Goal: Information Seeking & Learning: Find specific fact

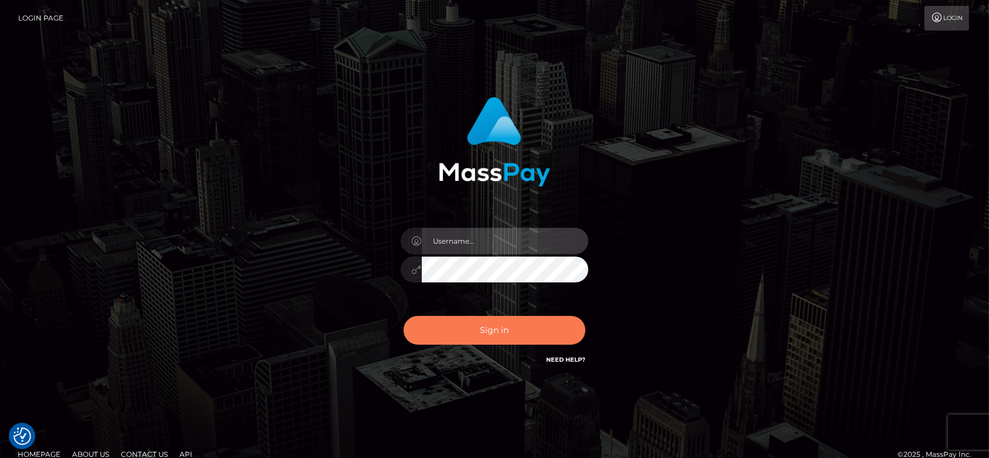
type input "fr.es"
click at [486, 326] on button "Sign in" at bounding box center [495, 330] width 182 height 29
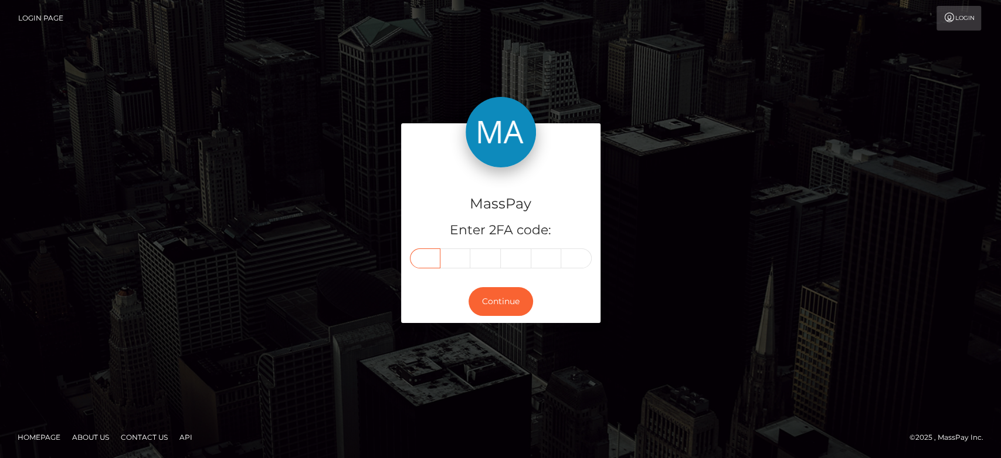
click at [425, 265] on input "text" at bounding box center [425, 258] width 31 height 20
paste input "0"
type input "0"
type input "7"
type input "2"
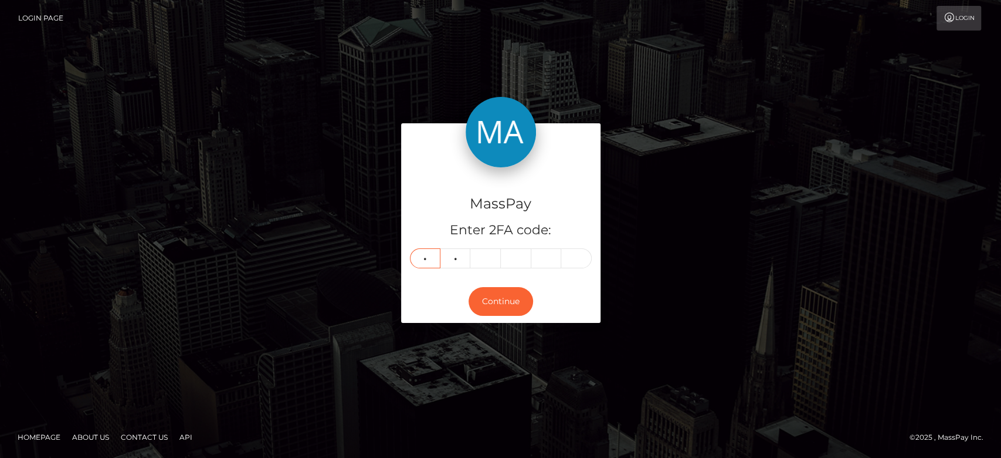
type input "0"
type input "2"
type input "8"
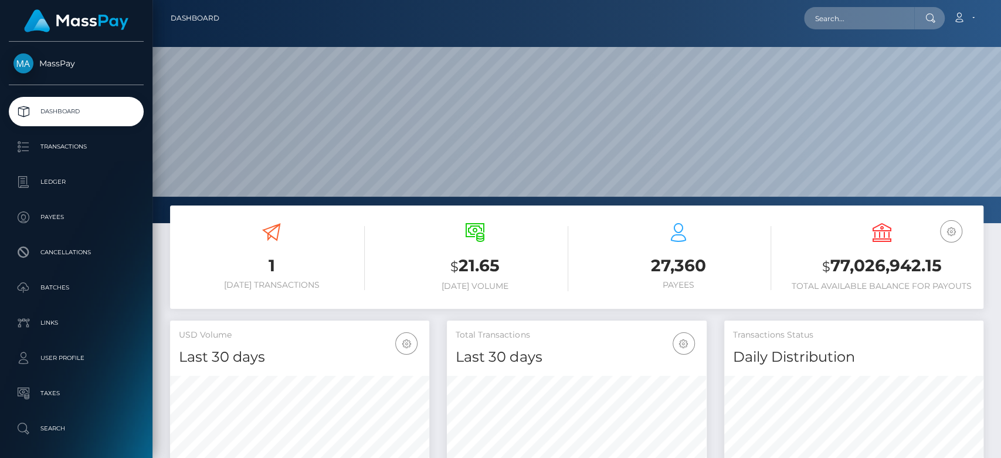
scroll to position [207, 259]
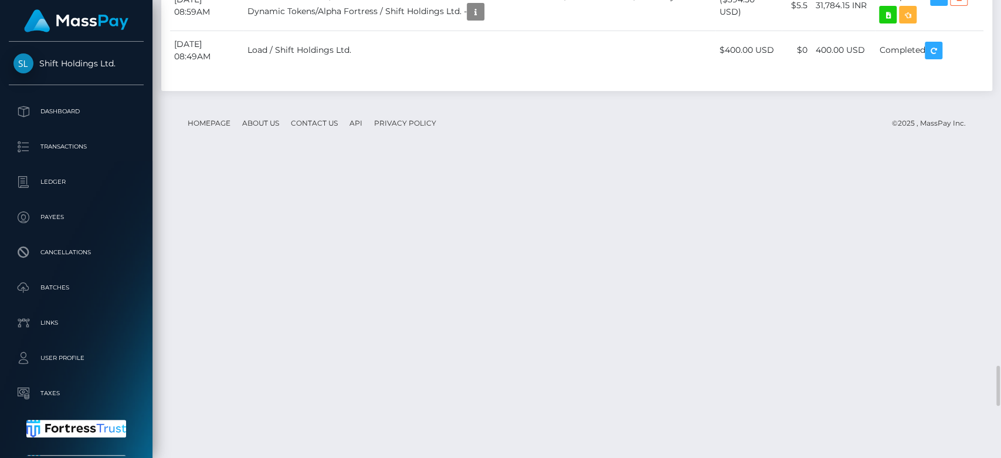
scroll to position [141, 259]
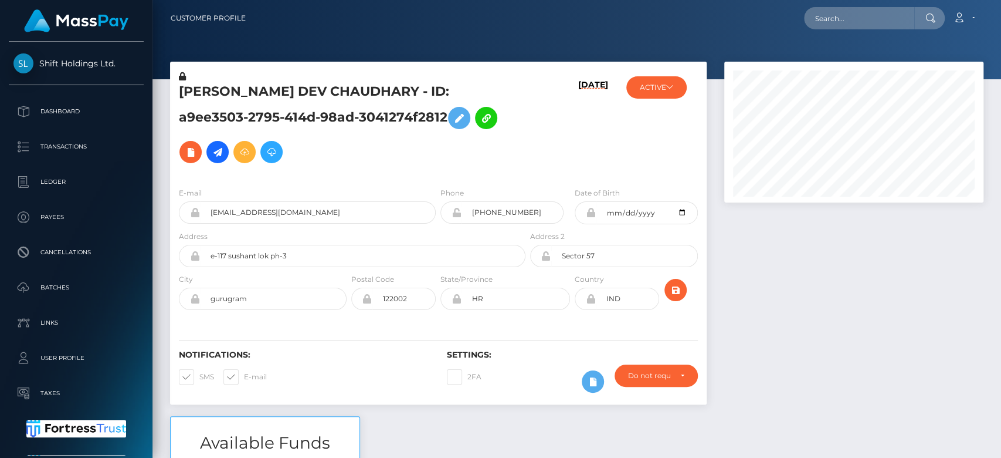
scroll to position [141, 259]
click at [852, 26] on input "text" at bounding box center [859, 18] width 110 height 22
paste input "erinepton376@gmail.com"
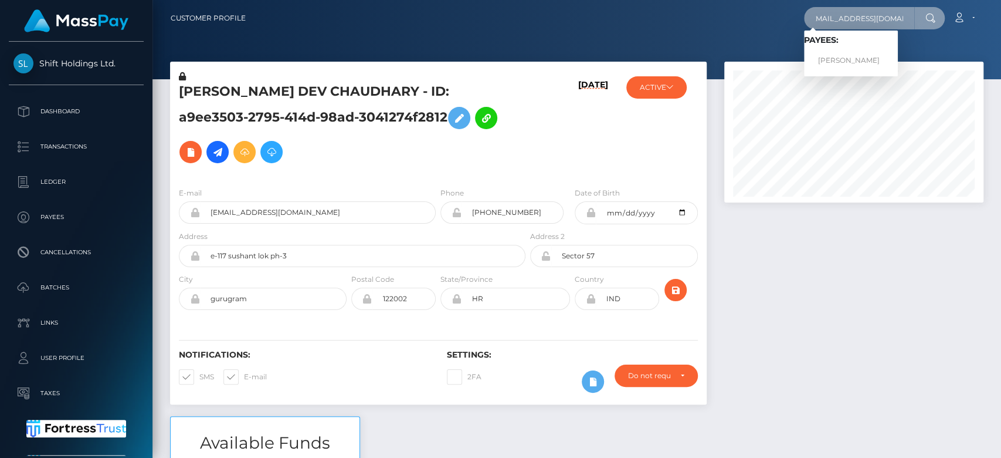
type input "erinepton376@gmail.com"
click at [847, 50] on link "ERIN MARIE EPTON" at bounding box center [851, 61] width 94 height 22
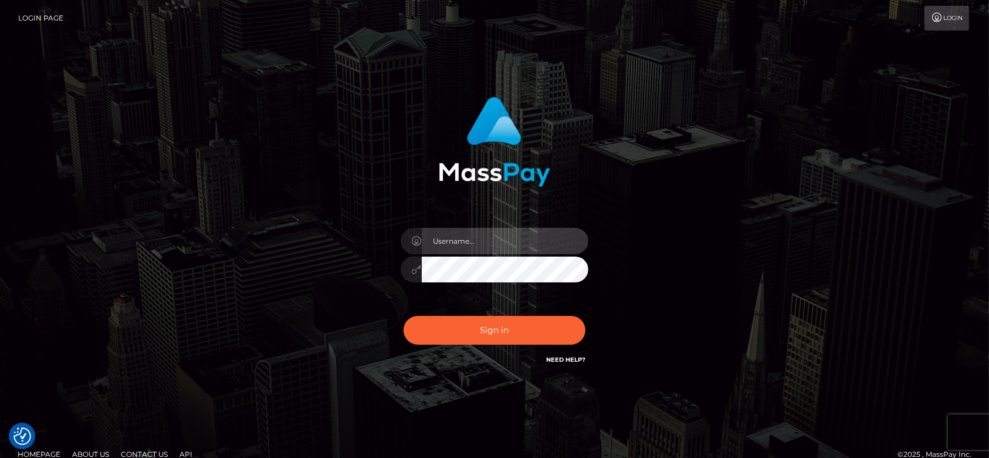
type input "fr.es"
click at [488, 312] on div "Sign in Need Help?" at bounding box center [494, 335] width 205 height 52
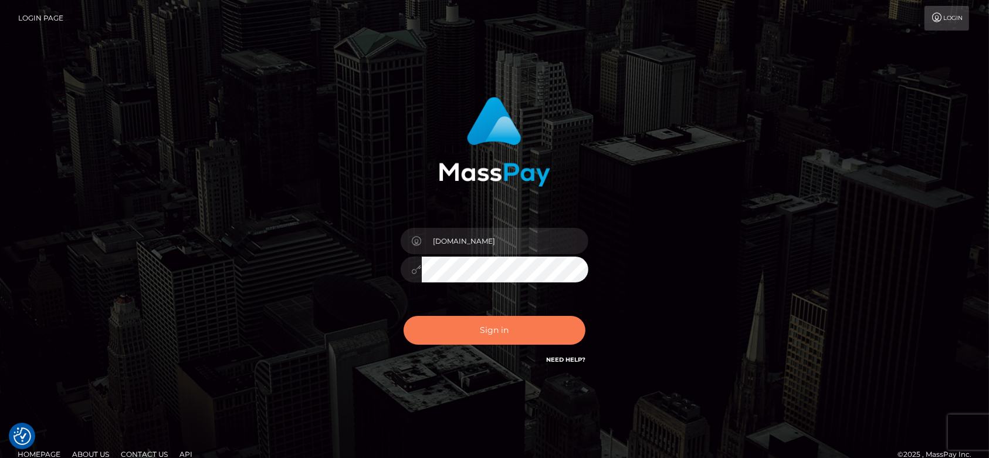
click at [488, 322] on button "Sign in" at bounding box center [495, 330] width 182 height 29
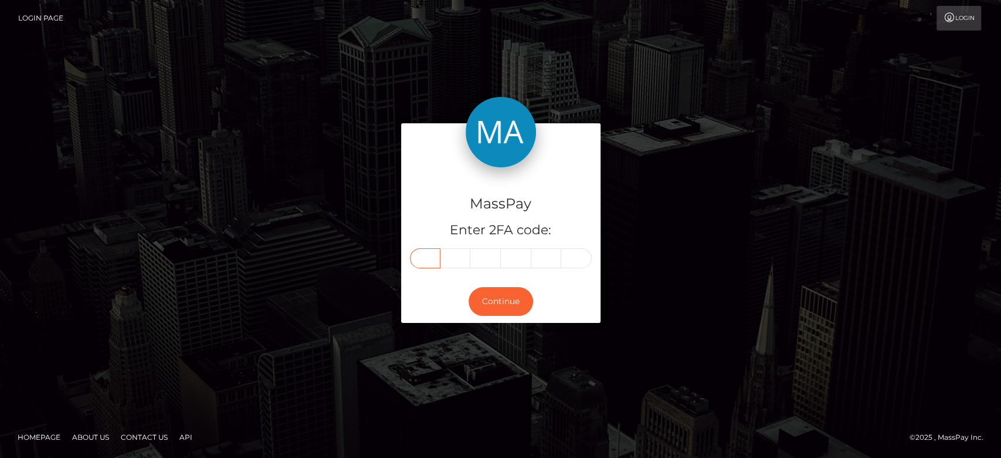
click at [427, 251] on input "text" at bounding box center [425, 258] width 31 height 20
paste input "1"
type input "1"
type input "7"
type input "5"
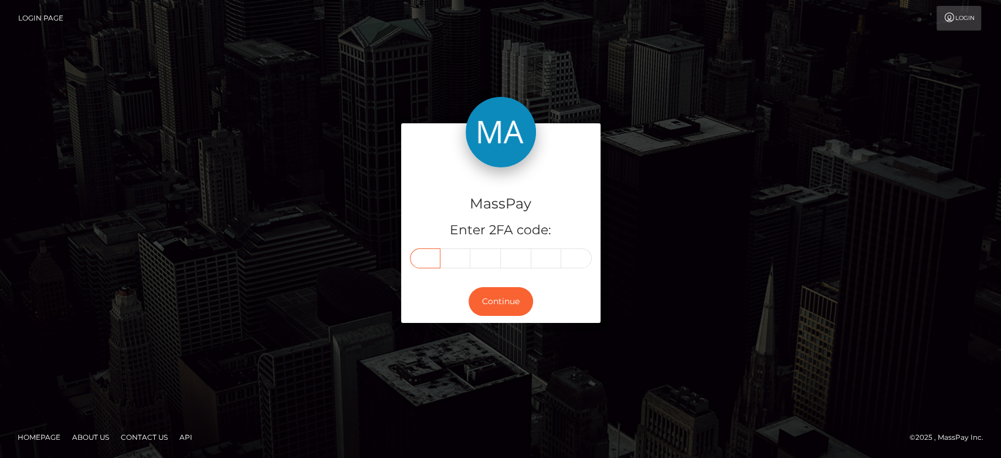
type input "0"
type input "1"
type input "3"
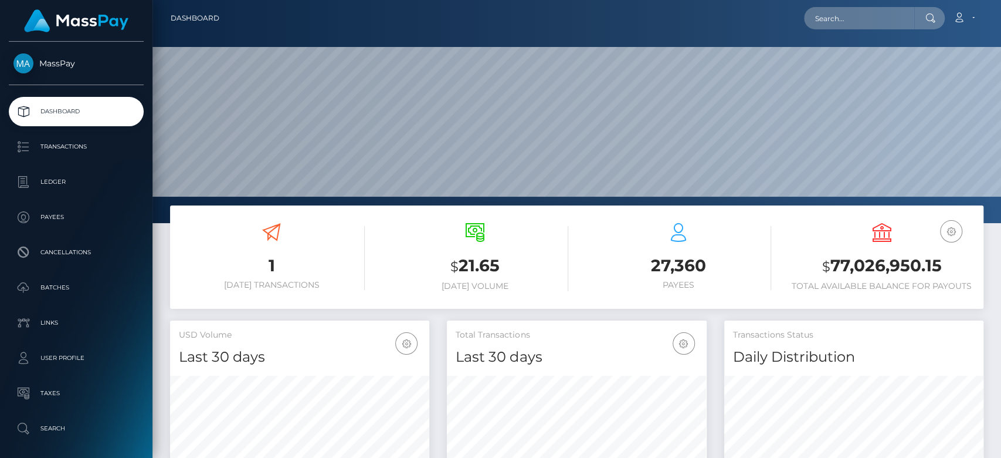
scroll to position [207, 259]
click at [835, 8] on input "text" at bounding box center [859, 18] width 110 height 22
paste input "tksimlakhumalo@gmail.com"
type input "tksimlakhumalo@gmail.com"
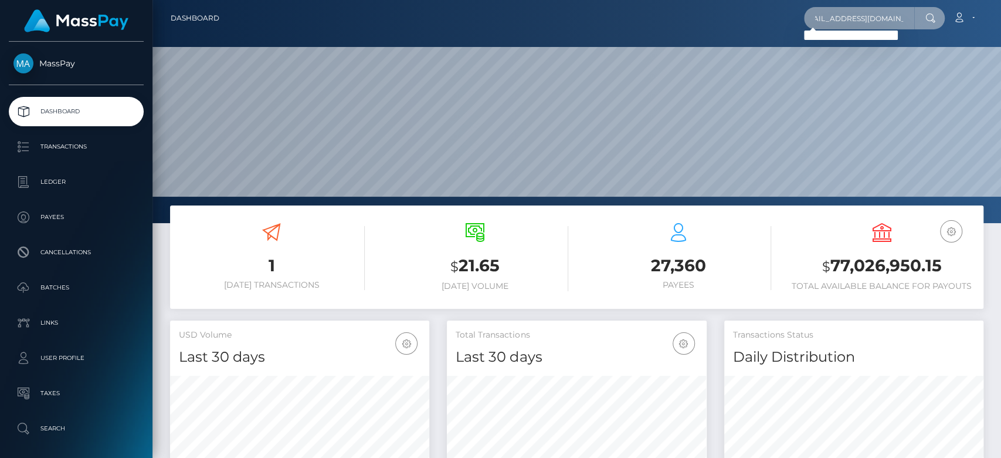
scroll to position [0, 0]
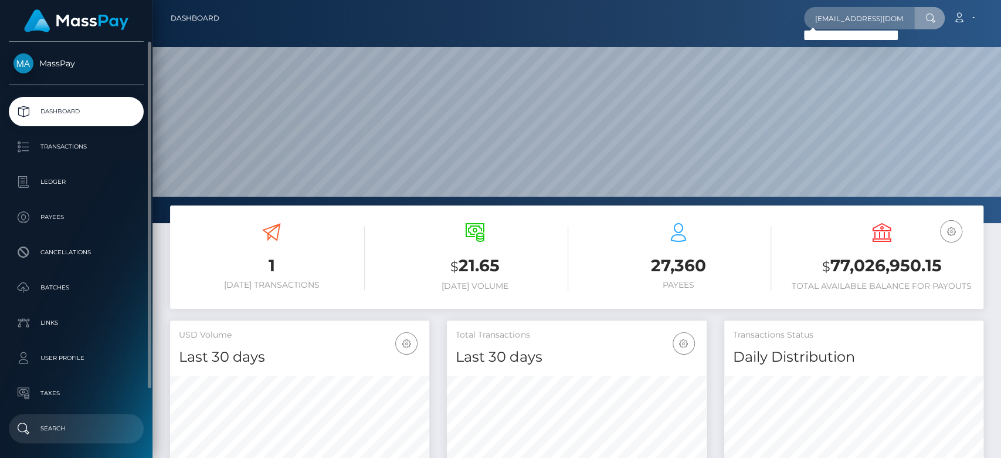
click at [64, 424] on p "Search" at bounding box center [76, 428] width 126 height 18
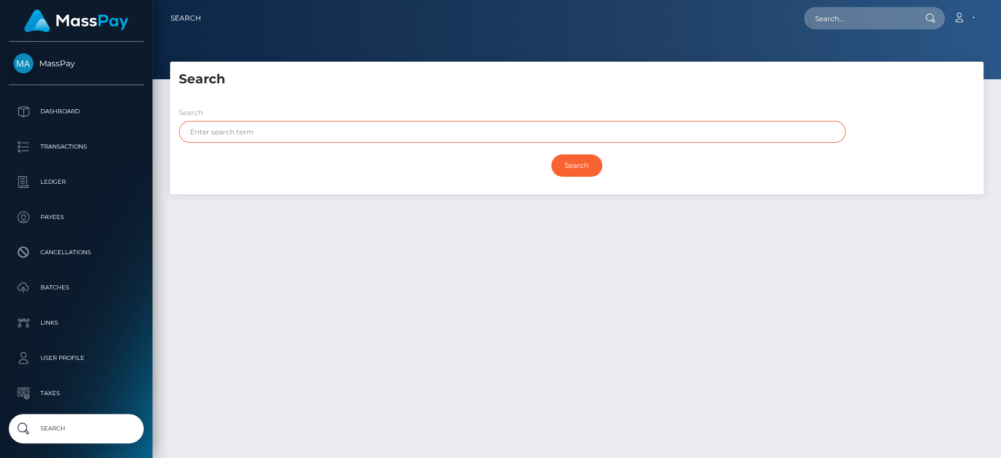
click at [337, 137] on input "text" at bounding box center [512, 132] width 667 height 22
paste input "[PERSON_NAME]"
drag, startPoint x: 306, startPoint y: 137, endPoint x: 221, endPoint y: 139, distance: 85.1
click at [221, 139] on input "[PERSON_NAME]" at bounding box center [512, 132] width 667 height 22
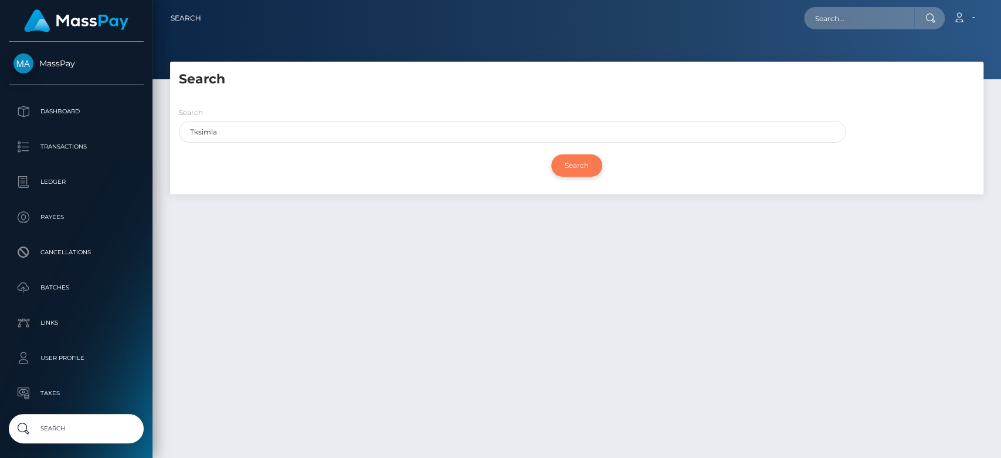
click at [567, 164] on input "Search" at bounding box center [576, 165] width 51 height 22
click at [582, 161] on input "Search" at bounding box center [576, 165] width 51 height 22
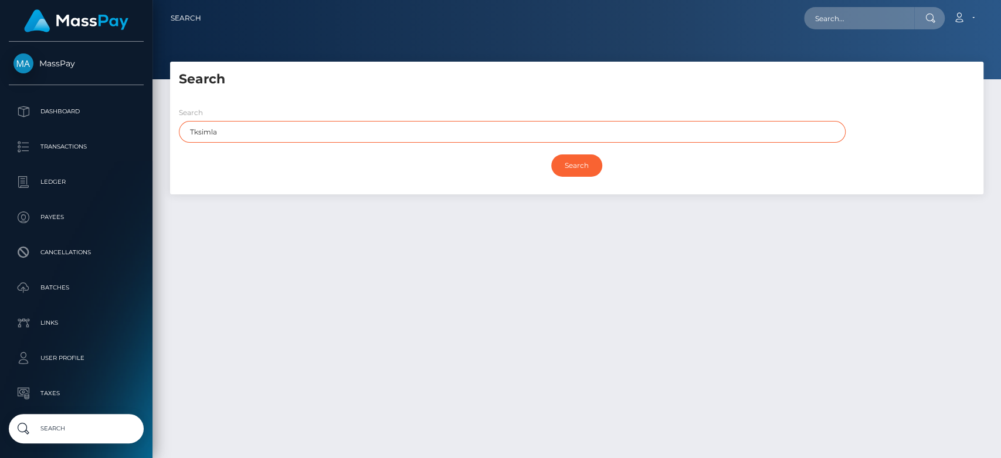
click at [268, 126] on input "Tksimla" at bounding box center [512, 132] width 667 height 22
type input "Tksimla"
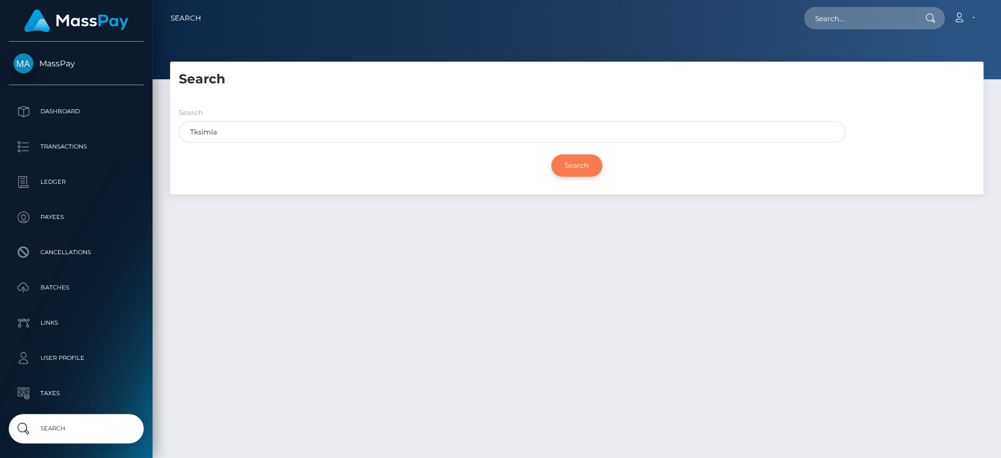
click at [574, 165] on input "Search" at bounding box center [576, 165] width 51 height 22
click at [313, 165] on div "Search" at bounding box center [577, 165] width 796 height 34
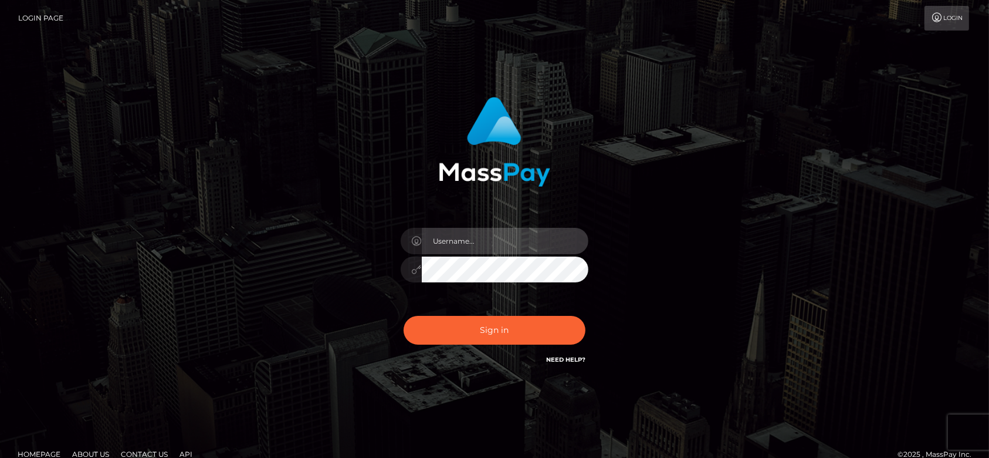
type input "[DOMAIN_NAME]"
click at [497, 311] on div "Sign in Need Help?" at bounding box center [494, 335] width 205 height 52
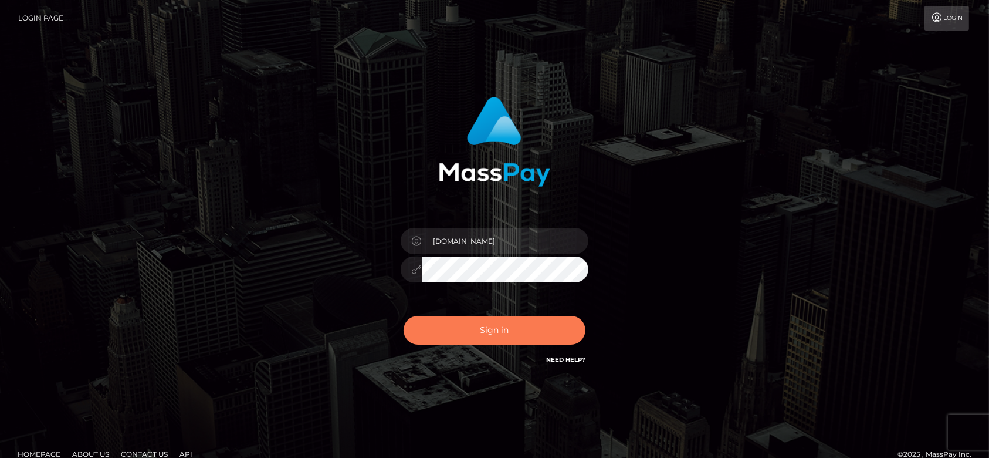
click at [496, 326] on button "Sign in" at bounding box center [495, 330] width 182 height 29
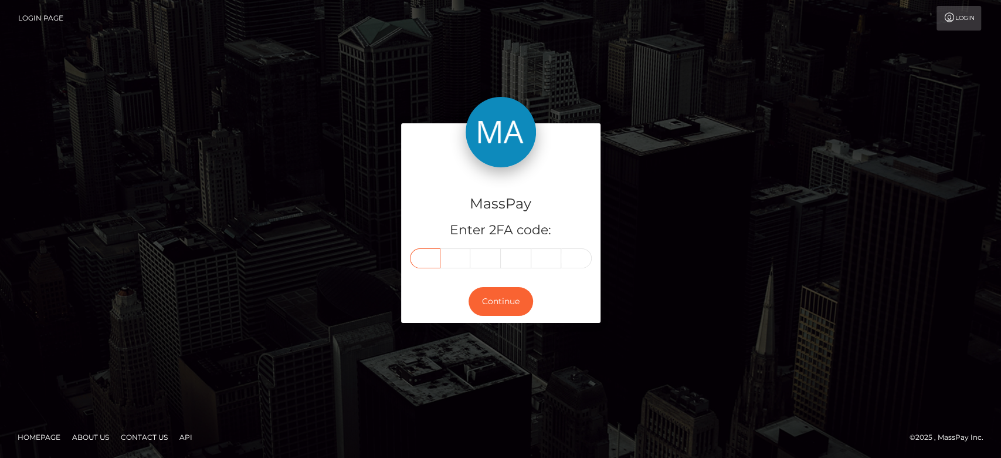
click at [433, 259] on input "text" at bounding box center [425, 258] width 31 height 20
paste input "2"
type input "2"
type input "0"
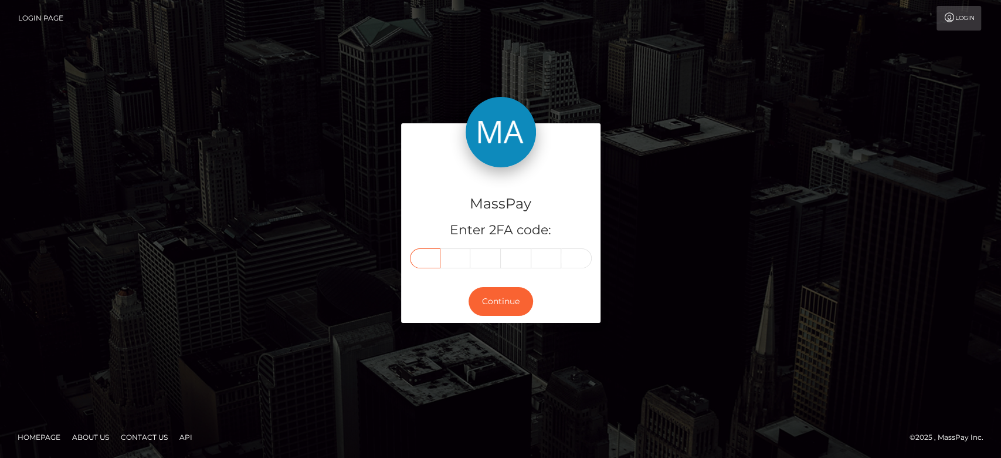
type input "2"
type input "4"
type input "0"
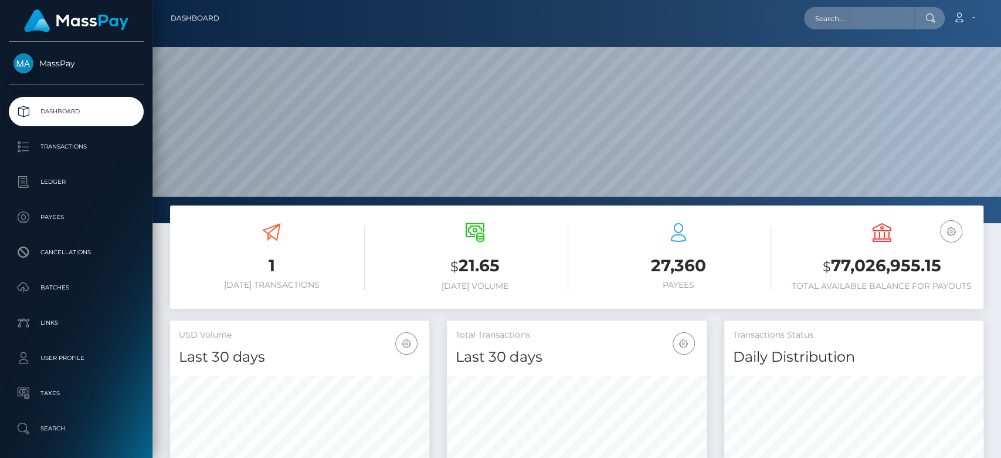
scroll to position [207, 259]
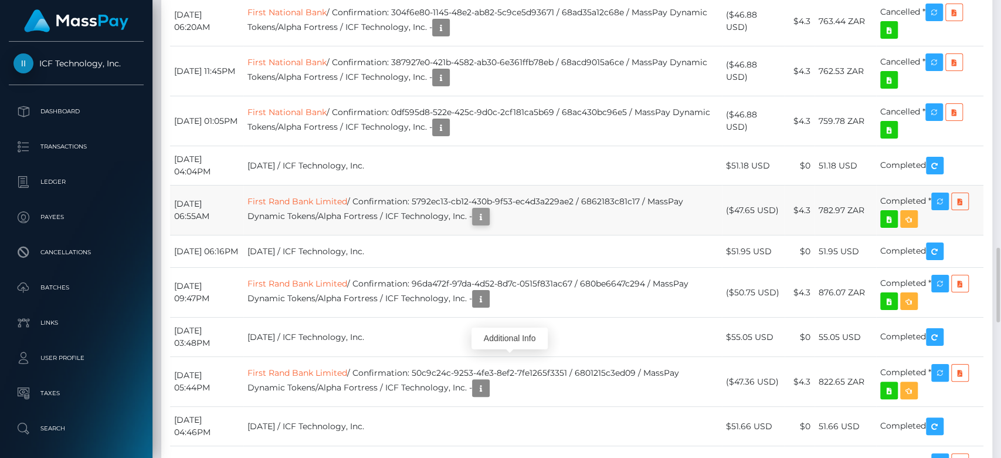
scroll to position [141, 259]
click at [488, 224] on icon "button" at bounding box center [481, 216] width 14 height 15
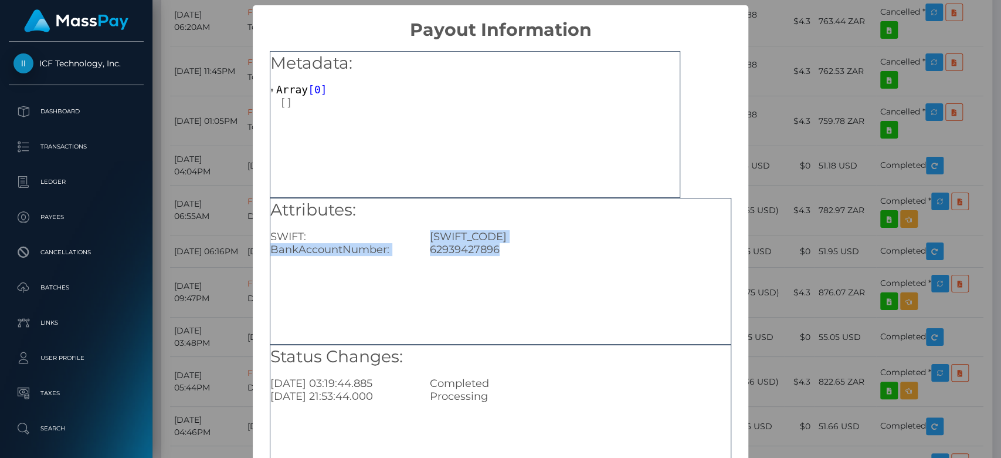
drag, startPoint x: 503, startPoint y: 250, endPoint x: 425, endPoint y: 234, distance: 79.0
click at [425, 234] on div "Attributes: SWIFT: FIRNZAJJ BankAccountNumber: 62939427896" at bounding box center [500, 227] width 460 height 58
click at [425, 234] on div "FIRNZAJJ" at bounding box center [580, 236] width 318 height 13
drag, startPoint x: 425, startPoint y: 234, endPoint x: 486, endPoint y: 248, distance: 62.6
click at [486, 248] on div "Attributes: SWIFT: FIRNZAJJ BankAccountNumber: 62939427896" at bounding box center [500, 227] width 460 height 58
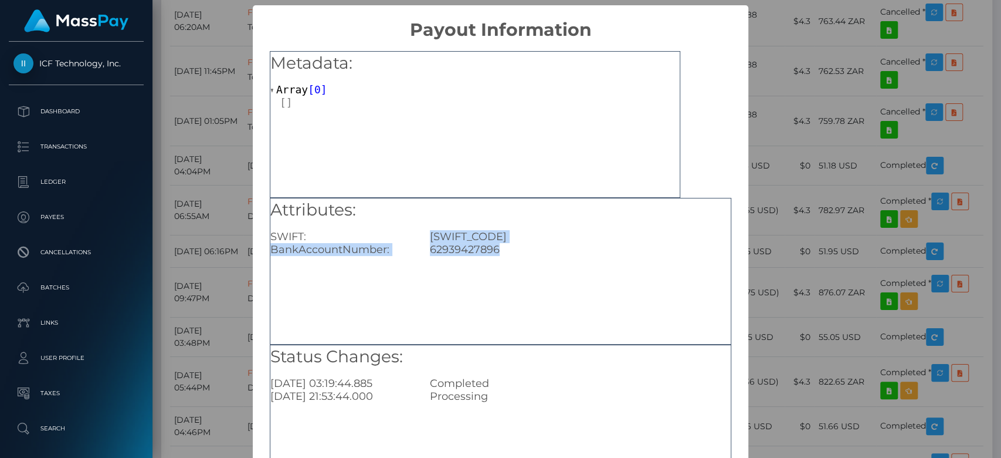
click at [496, 251] on div "62939427896" at bounding box center [580, 249] width 318 height 13
drag, startPoint x: 496, startPoint y: 251, endPoint x: 452, endPoint y: 251, distance: 44.0
click at [452, 251] on div "62939427896" at bounding box center [580, 249] width 318 height 13
click at [787, 281] on div "× Payout Information Metadata: Array [ 0 ] Attributes: SWIFT: FIRNZAJJ BankAcco…" at bounding box center [500, 229] width 1001 height 458
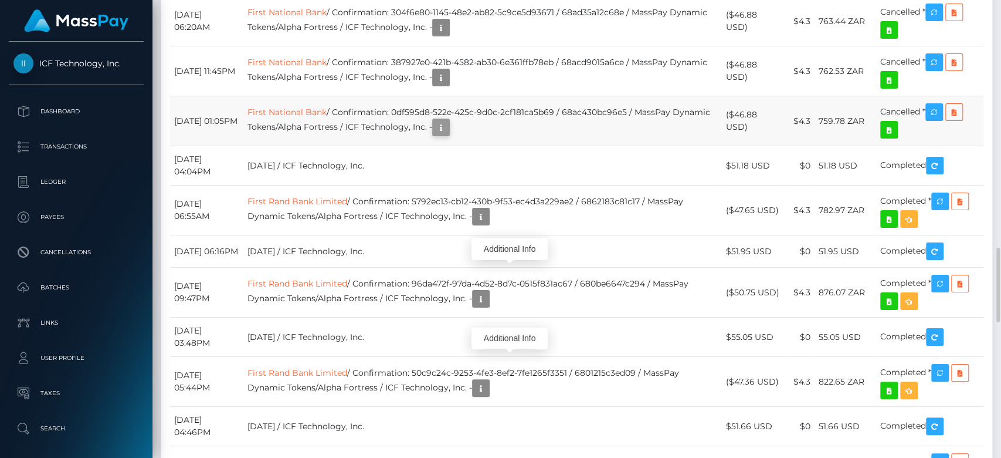
click at [448, 135] on icon "button" at bounding box center [441, 127] width 14 height 15
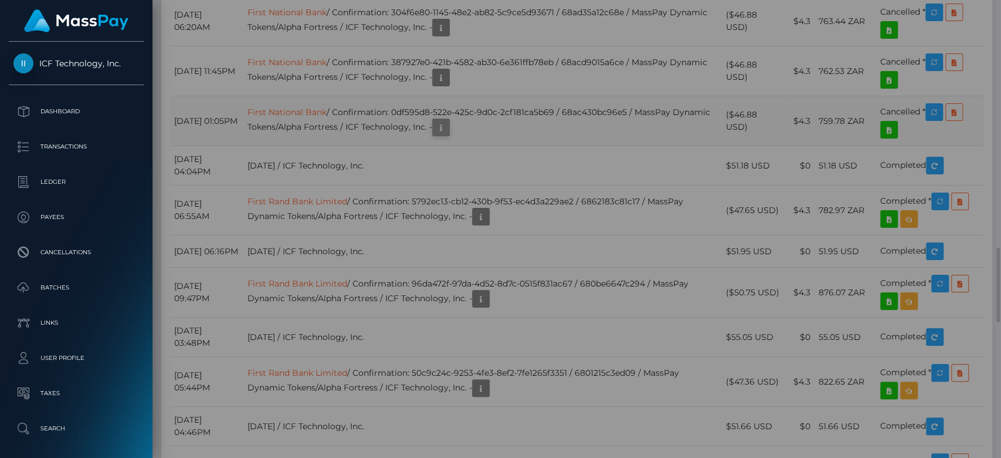
scroll to position [0, 0]
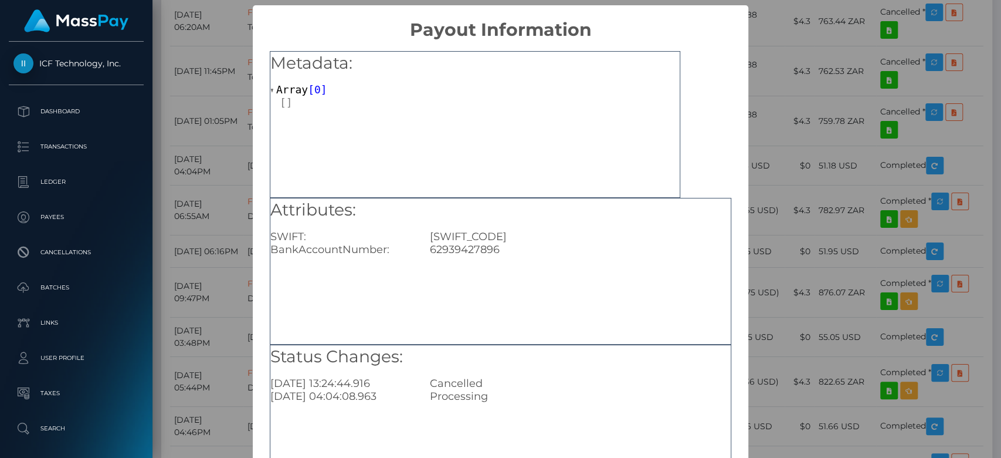
click at [799, 272] on div "× Payout Information Metadata: Array [ 0 ] Attributes: SWIFT: FIRNZAJJ BankAcco…" at bounding box center [500, 229] width 1001 height 458
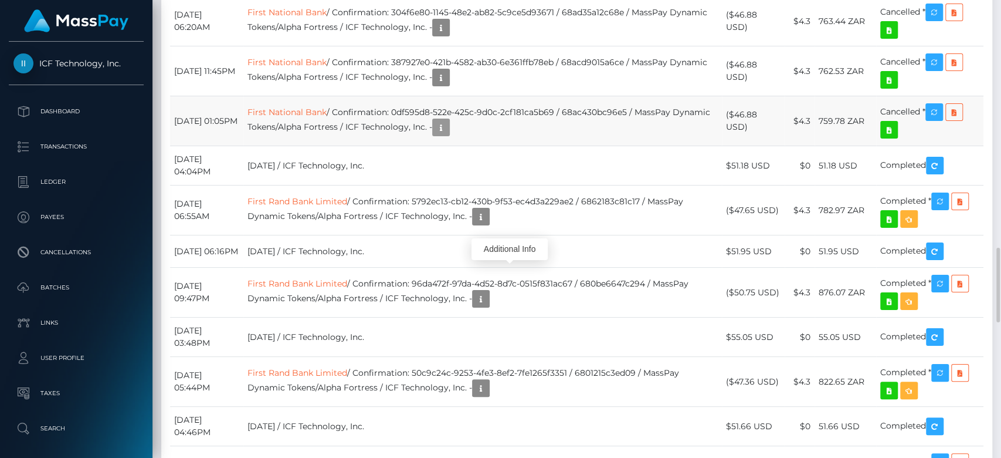
scroll to position [141, 259]
drag, startPoint x: 377, startPoint y: 351, endPoint x: 277, endPoint y: 353, distance: 100.3
click at [277, 235] on td "First Rand Bank Limited / Confirmation: 5792ec13-cb12-430b-9f53-ec4d3a229ae2 / …" at bounding box center [482, 210] width 479 height 50
copy td "First Rand Bank Limited"
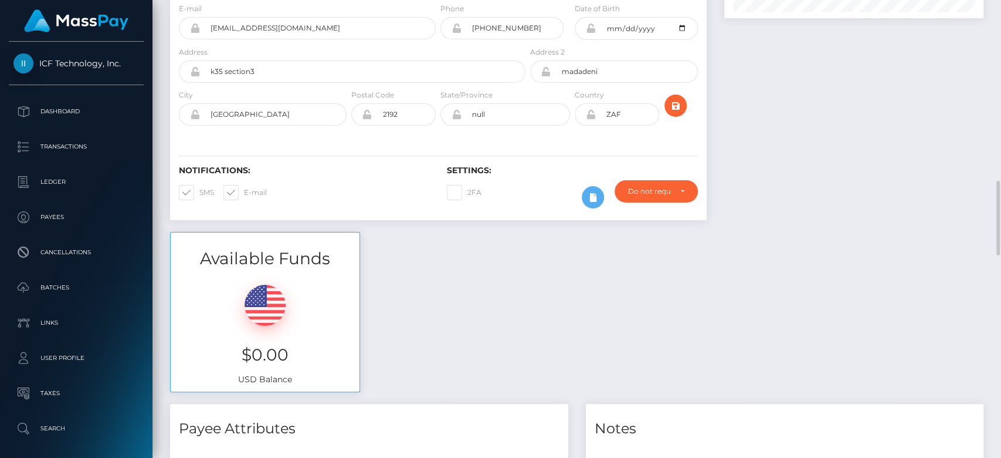
scroll to position [0, 0]
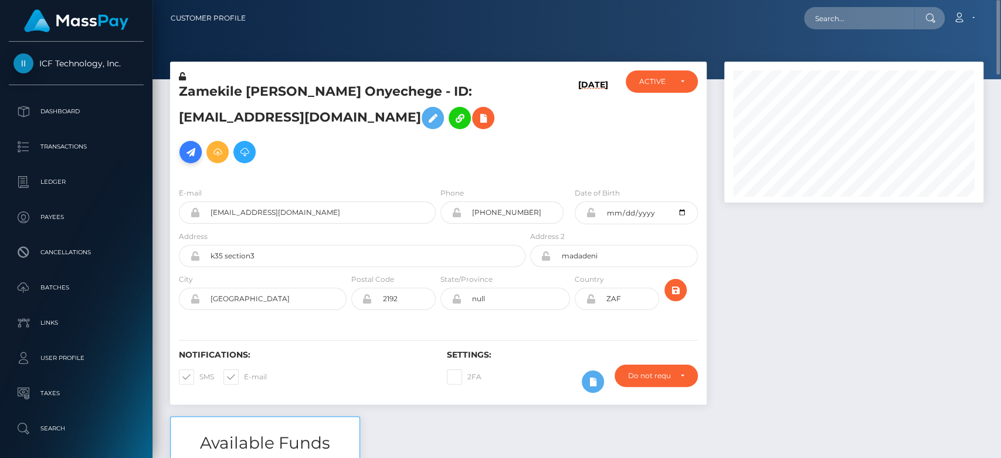
click at [198, 145] on icon at bounding box center [191, 152] width 14 height 15
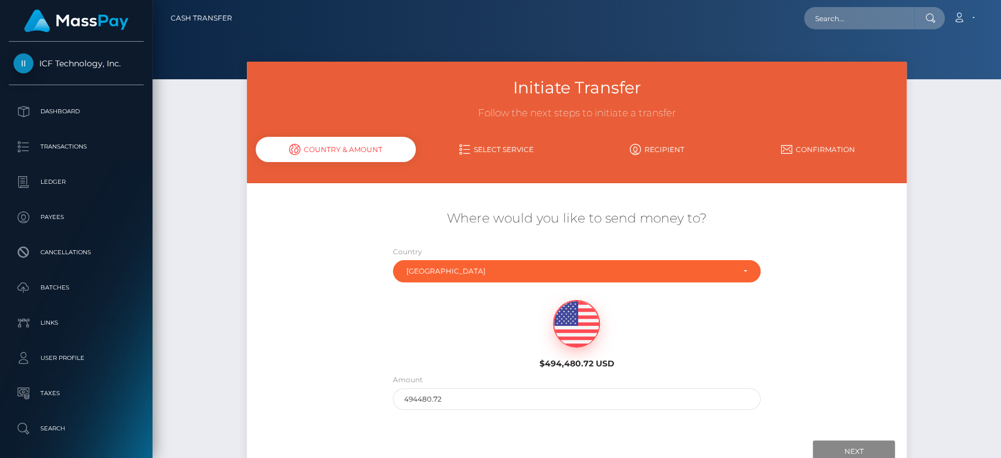
scroll to position [80, 0]
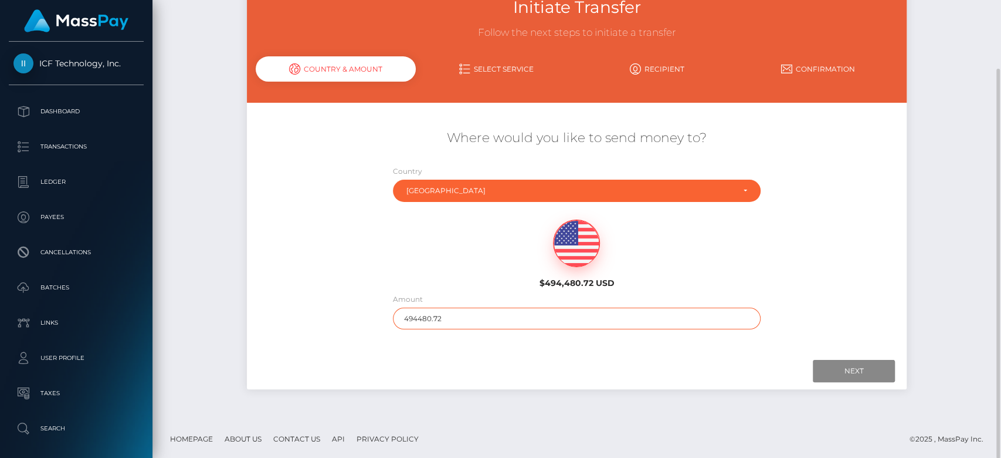
drag, startPoint x: 530, startPoint y: 323, endPoint x: 397, endPoint y: 316, distance: 133.9
click at [397, 316] on input "494480.72" at bounding box center [577, 318] width 368 height 22
type input "2"
type input "400"
click at [843, 371] on input "Next" at bounding box center [854, 371] width 82 height 22
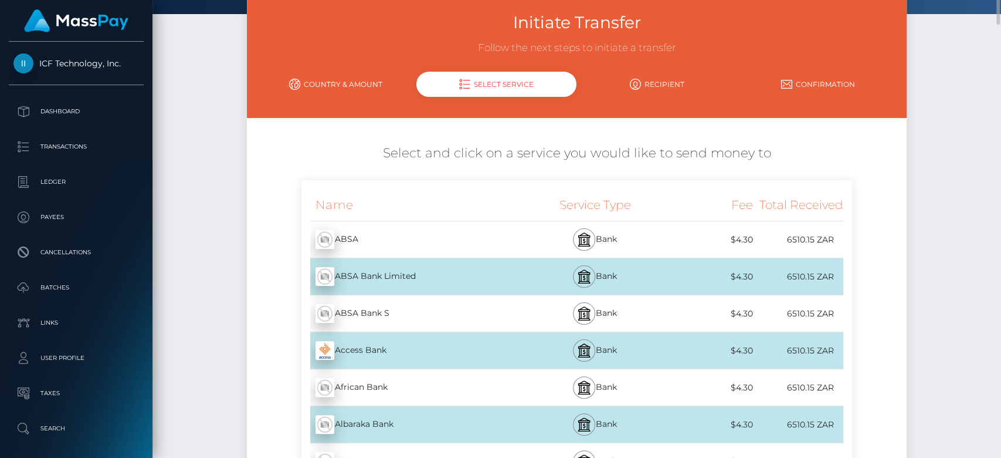
scroll to position [0, 0]
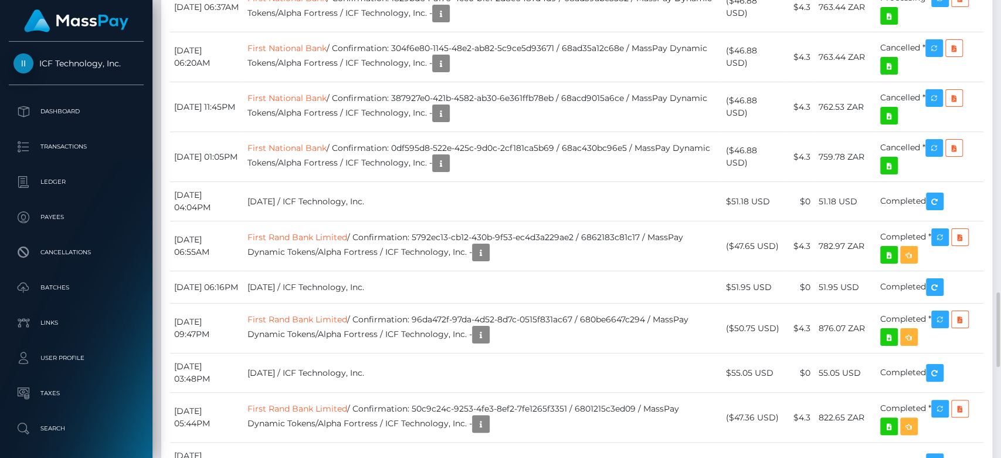
scroll to position [1482, 0]
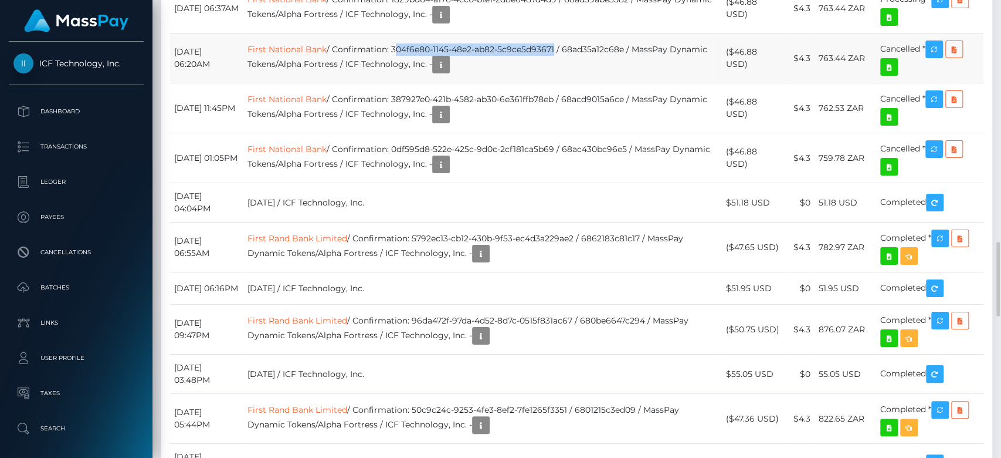
drag, startPoint x: 422, startPoint y: 204, endPoint x: 582, endPoint y: 204, distance: 160.7
click at [582, 83] on td "First National Bank / Confirmation: 304f6e80-1145-48e2-ab82-5c9ce5d93671 / 68ad…" at bounding box center [482, 58] width 479 height 50
click at [585, 83] on td "First National Bank / Confirmation: 304f6e80-1145-48e2-ab82-5c9ce5d93671 / 68ad…" at bounding box center [482, 58] width 479 height 50
drag, startPoint x: 584, startPoint y: 204, endPoint x: 422, endPoint y: 204, distance: 161.3
click at [422, 83] on td "First National Bank / Confirmation: 304f6e80-1145-48e2-ab82-5c9ce5d93671 / 68ad…" at bounding box center [482, 58] width 479 height 50
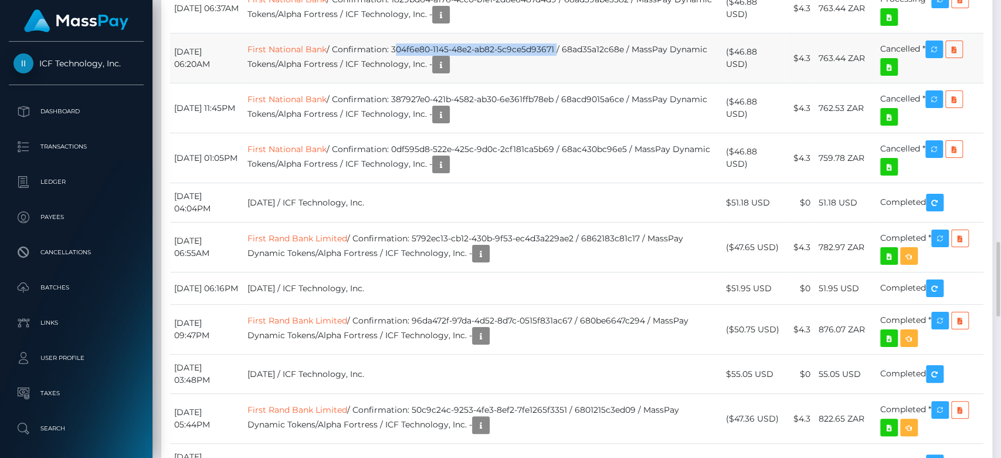
copy td "304f6e80-1145-48e2-ab82-5c9ce5d93671"
click at [327, 55] on link "First National Bank" at bounding box center [287, 49] width 79 height 11
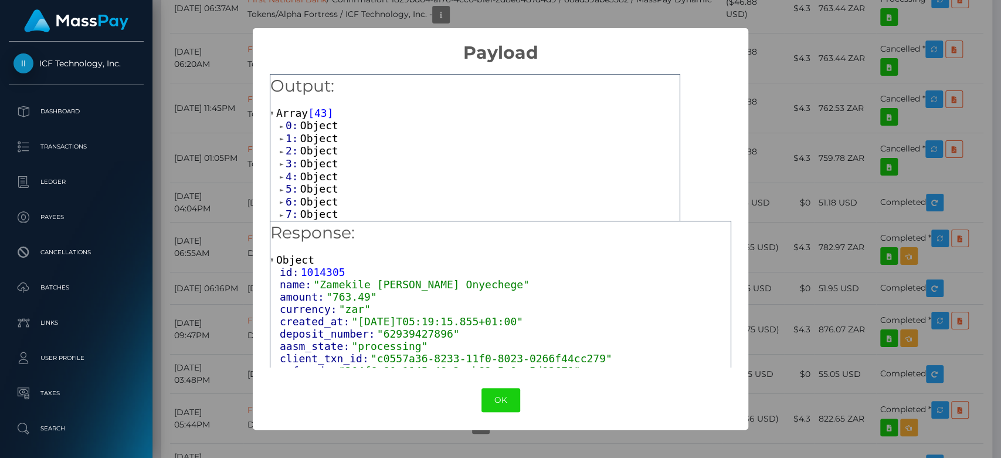
scroll to position [87, 0]
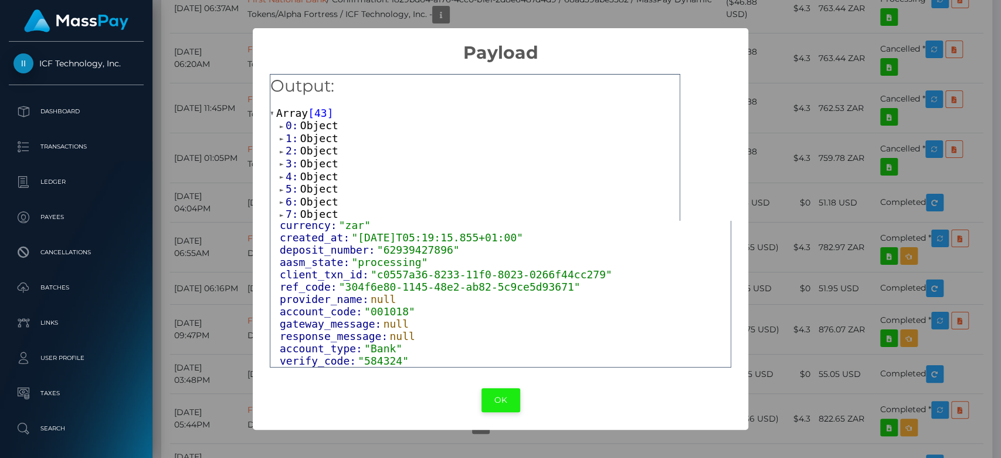
click at [496, 394] on button "OK" at bounding box center [501, 400] width 39 height 24
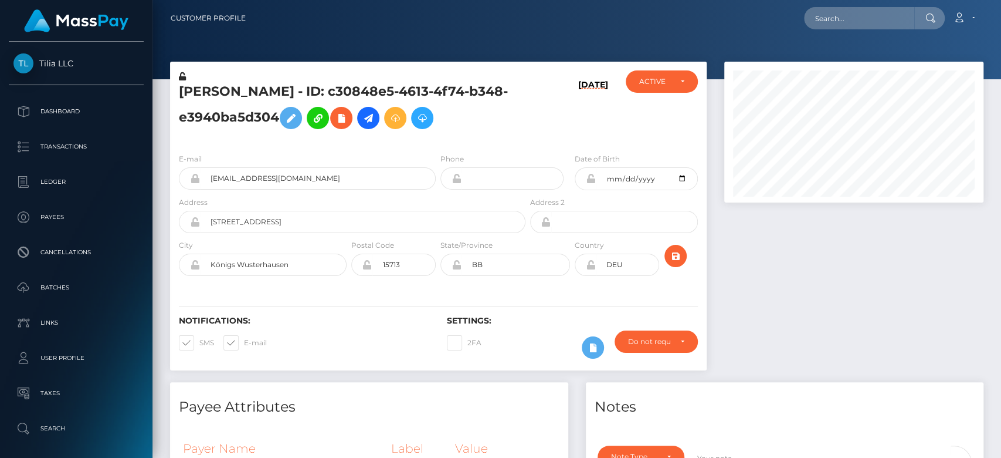
scroll to position [586404, 586286]
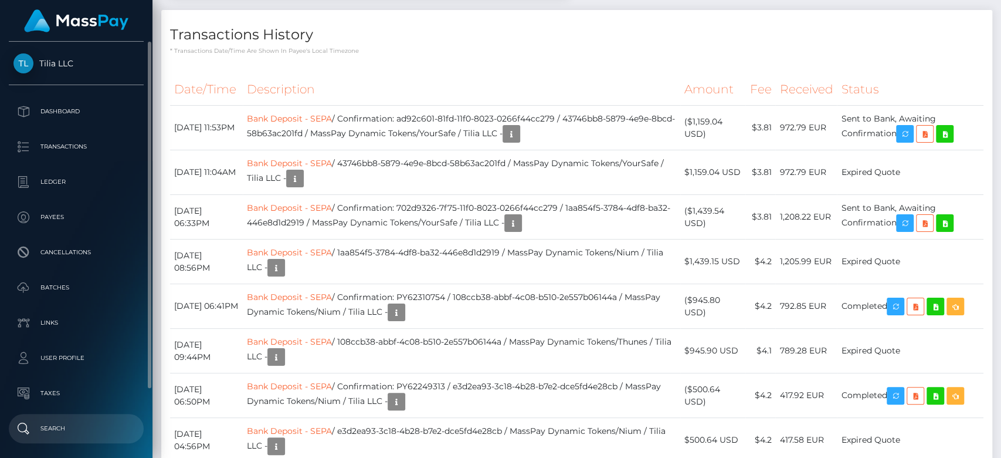
click at [52, 415] on link "Search" at bounding box center [76, 428] width 135 height 29
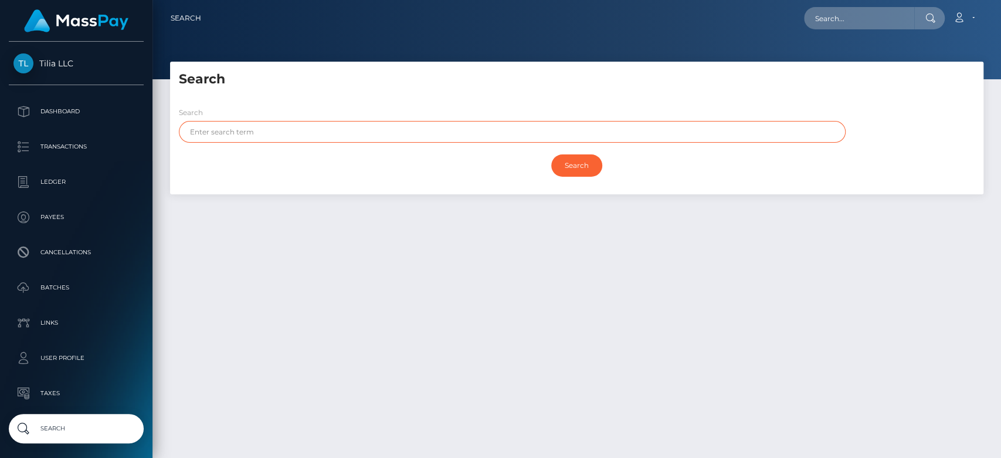
click at [301, 141] on input "text" at bounding box center [512, 132] width 667 height 22
paste input "Tksimla Khumalo"
drag, startPoint x: 253, startPoint y: 134, endPoint x: 216, endPoint y: 135, distance: 37.0
click at [216, 135] on input "Tksimla Khumalo" at bounding box center [512, 132] width 667 height 22
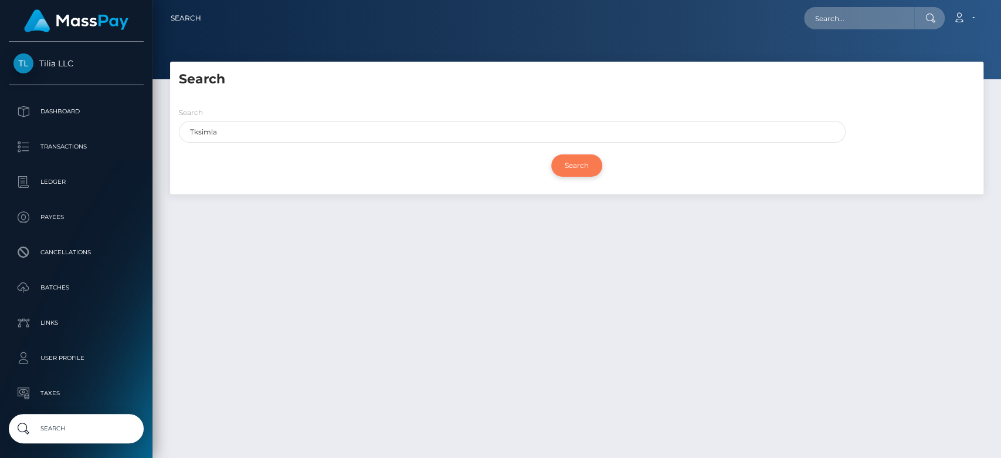
click at [574, 163] on input "Search" at bounding box center [576, 165] width 51 height 22
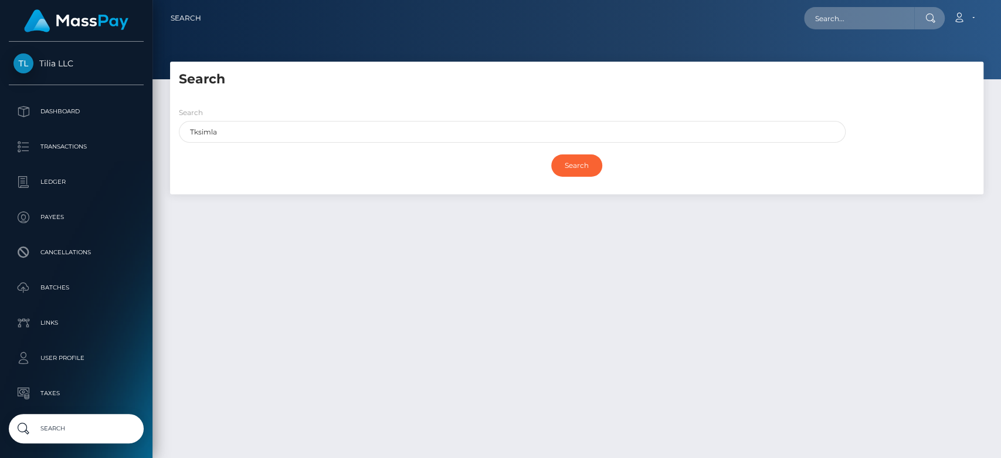
drag, startPoint x: 259, startPoint y: 118, endPoint x: 183, endPoint y: 136, distance: 77.8
click at [183, 136] on div "Search Tksimla" at bounding box center [512, 124] width 667 height 36
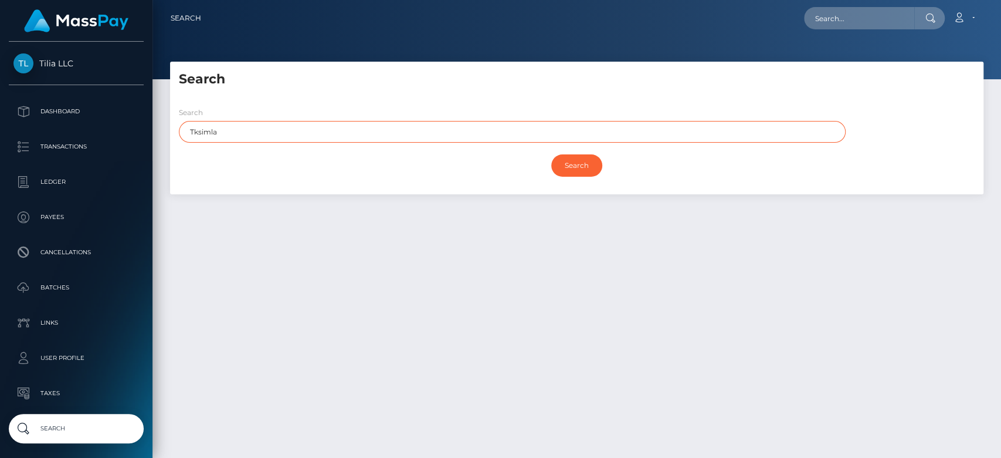
drag, startPoint x: 223, startPoint y: 130, endPoint x: 182, endPoint y: 133, distance: 40.6
click at [182, 133] on input "Tksimla" at bounding box center [512, 132] width 667 height 22
paste input "Khumalo"
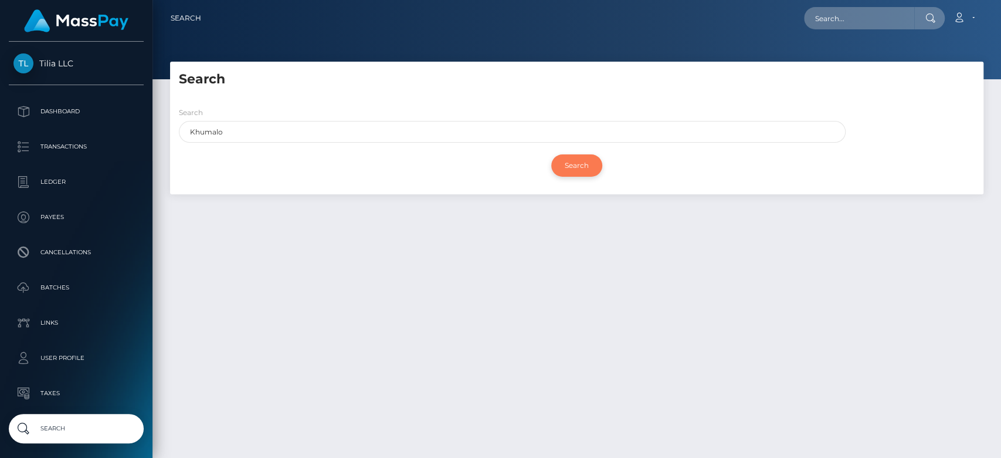
click at [554, 161] on input "Search" at bounding box center [576, 165] width 51 height 22
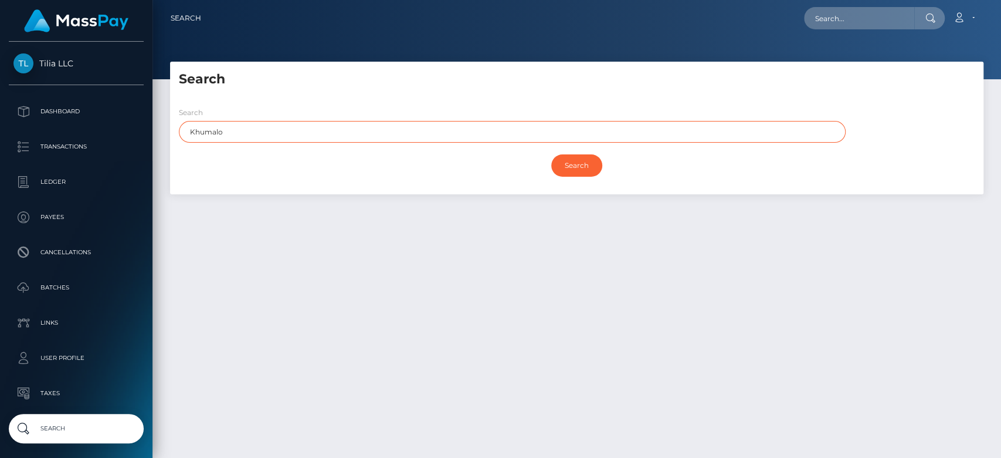
click at [191, 129] on input "Khumalo" at bounding box center [512, 132] width 667 height 22
click at [256, 130] on input "Khumalo" at bounding box center [512, 132] width 667 height 22
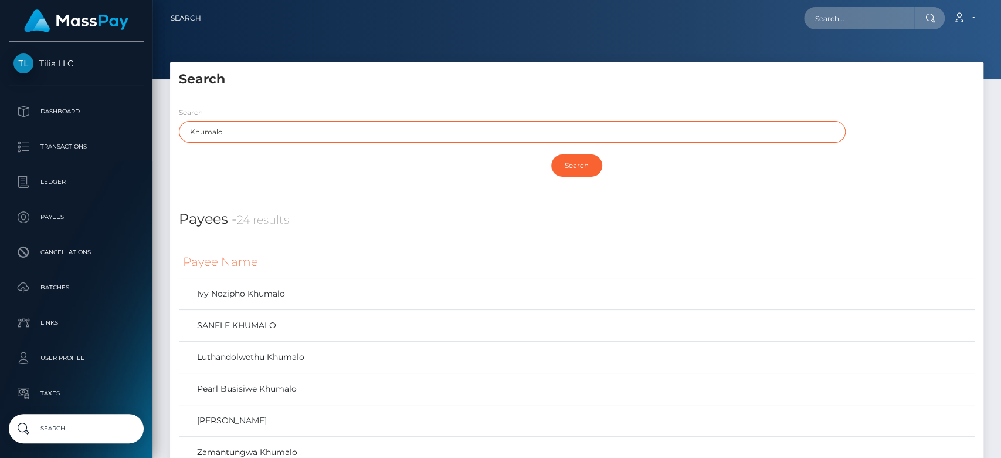
click at [256, 134] on input "Khumalo" at bounding box center [512, 132] width 667 height 22
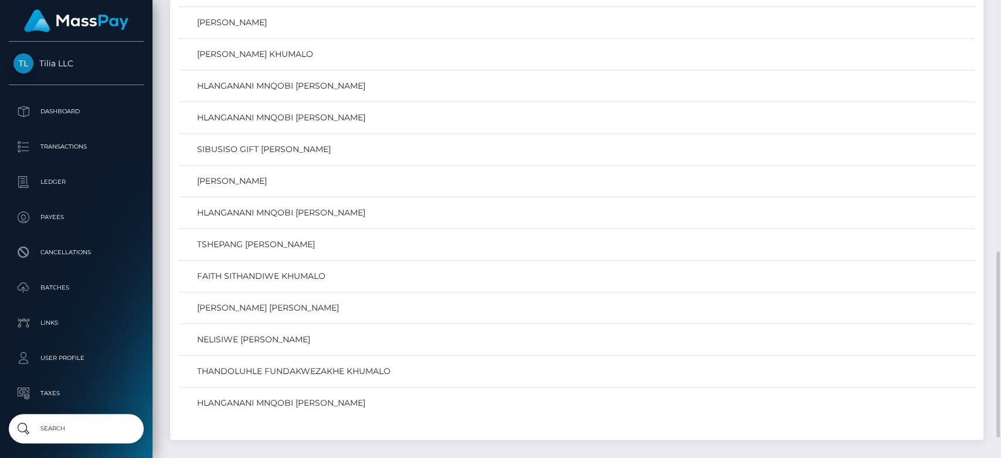
scroll to position [618, 0]
type input "Khumalo"
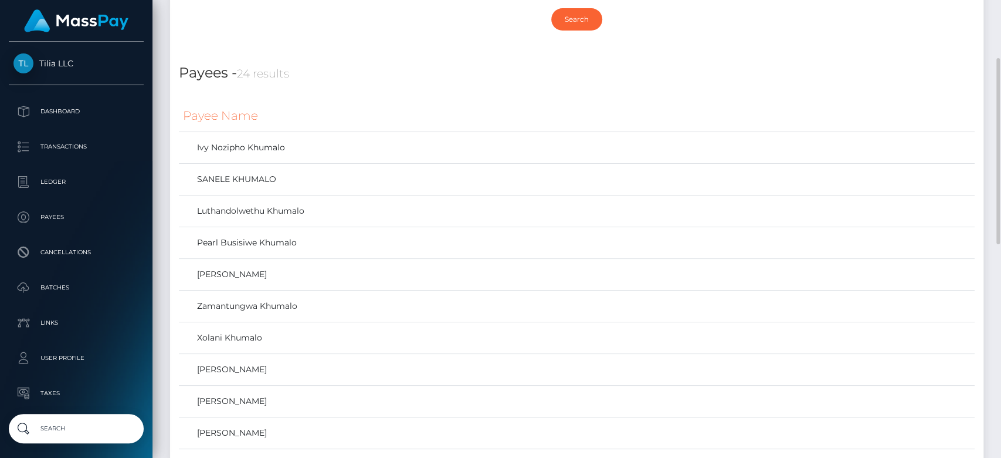
scroll to position [145, 0]
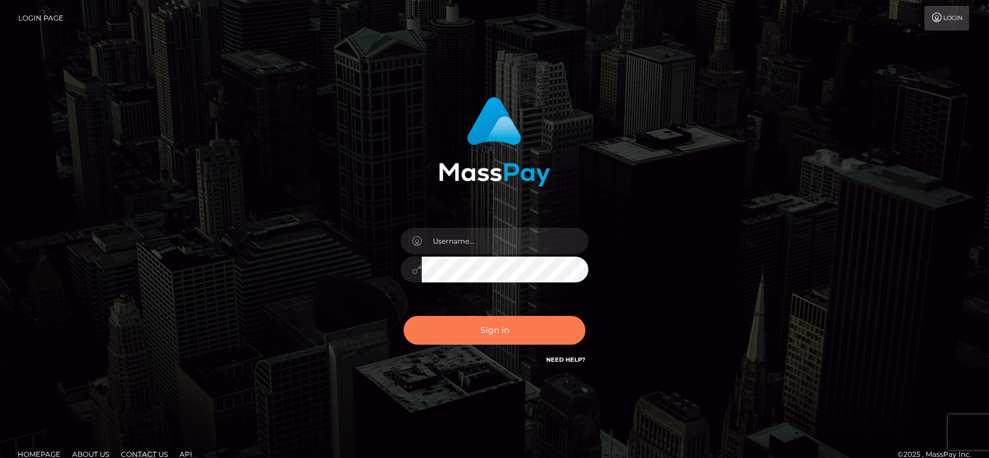
click at [477, 330] on button "Sign in" at bounding box center [495, 330] width 182 height 29
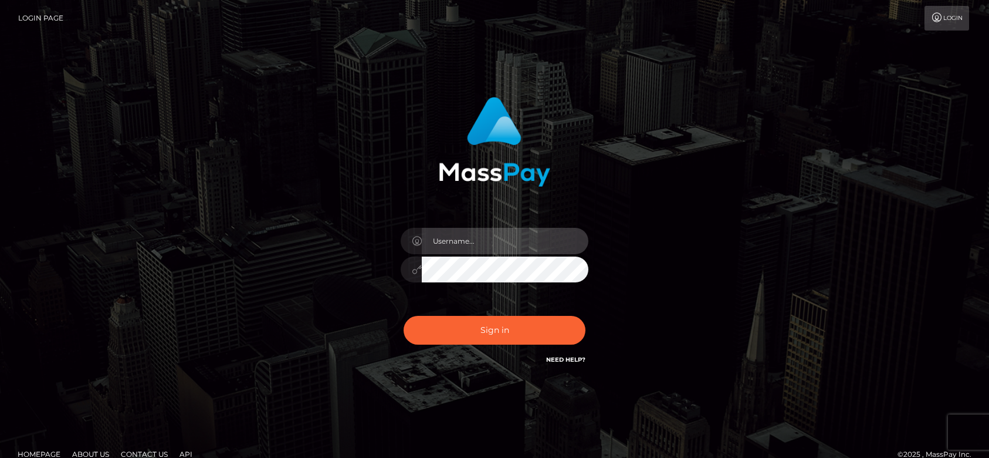
type input "[DOMAIN_NAME]"
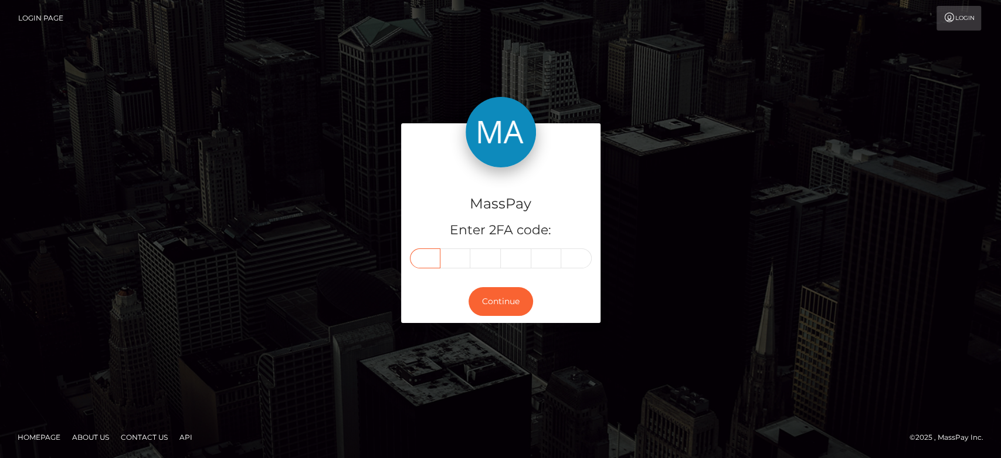
click at [432, 260] on input "text" at bounding box center [425, 258] width 31 height 20
paste input "9"
type input "9"
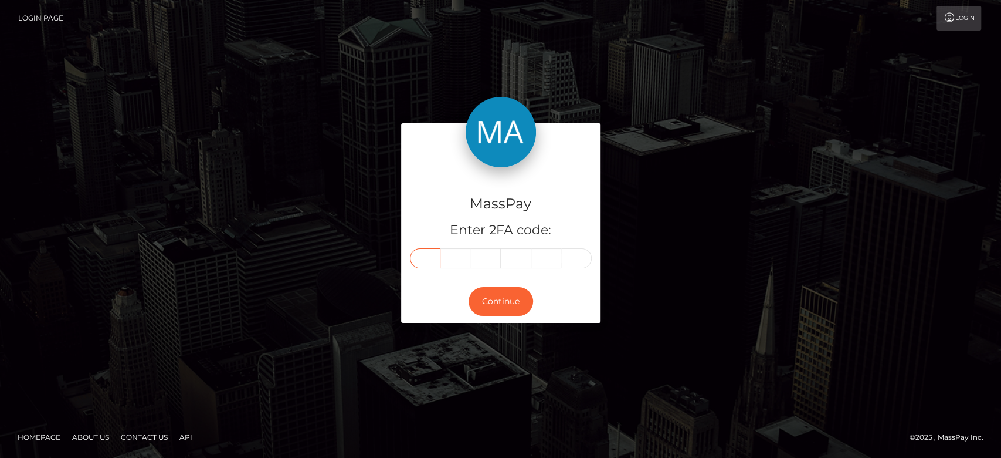
type input "0"
type input "4"
type input "9"
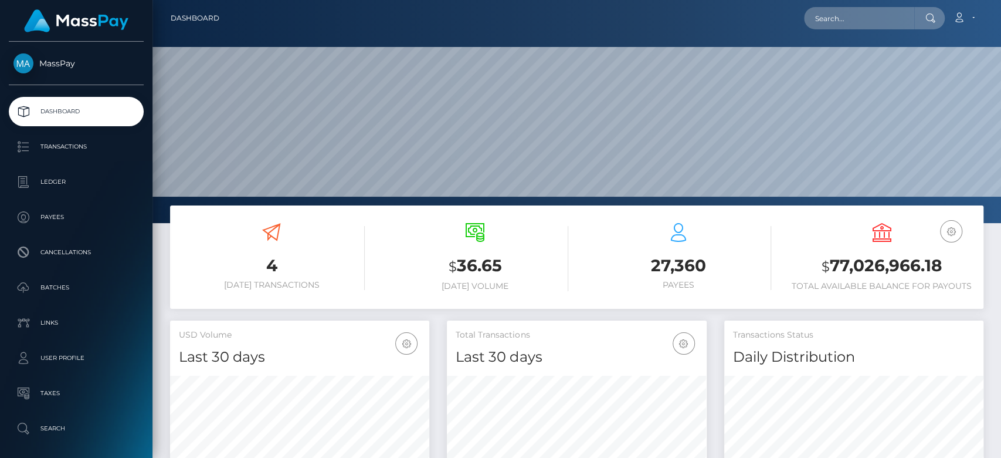
scroll to position [207, 259]
click at [845, 20] on input "text" at bounding box center [859, 18] width 110 height 22
paste input "[EMAIL_ADDRESS][DOMAIN_NAME]"
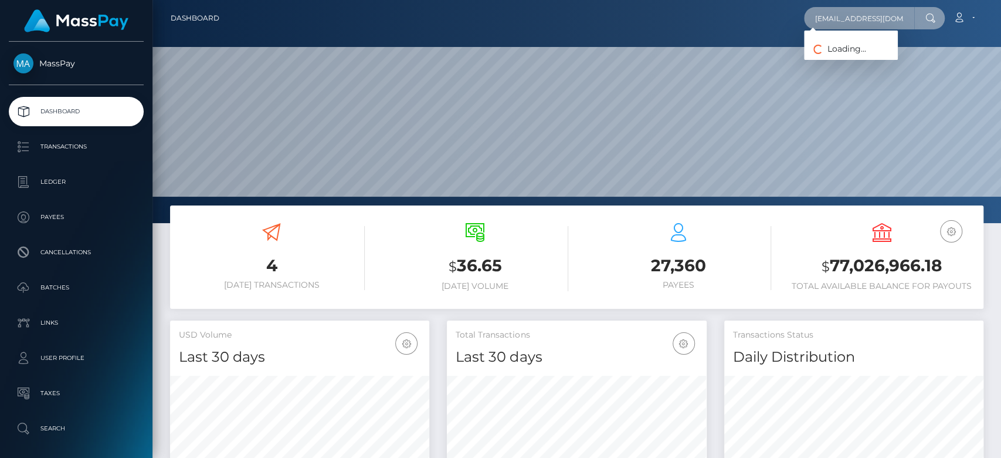
scroll to position [0, 4]
type input "[EMAIL_ADDRESS][DOMAIN_NAME]"
